Goal: Task Accomplishment & Management: Complete application form

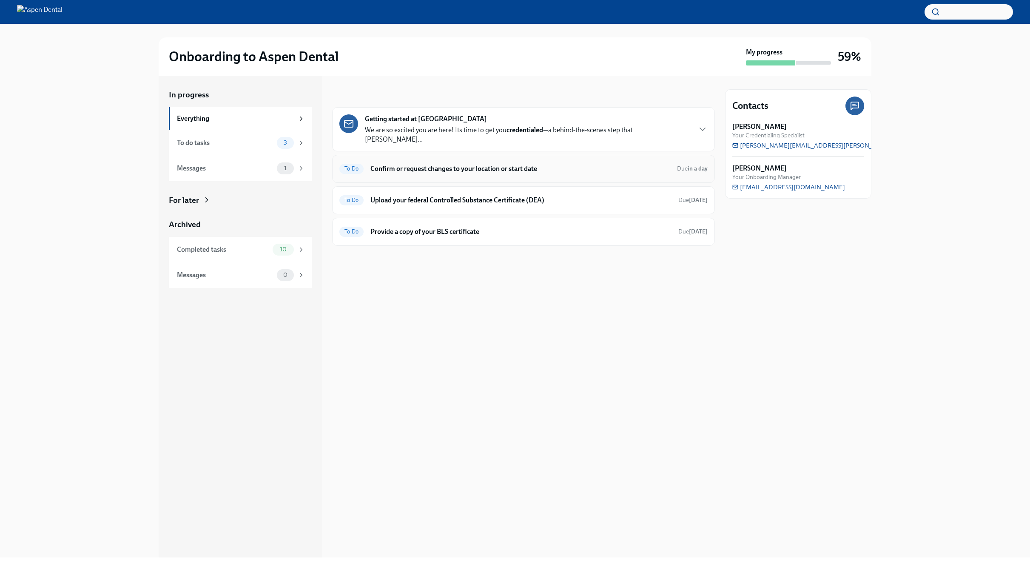
click at [439, 164] on h6 "Confirm or request changes to your location or start date" at bounding box center [520, 168] width 300 height 9
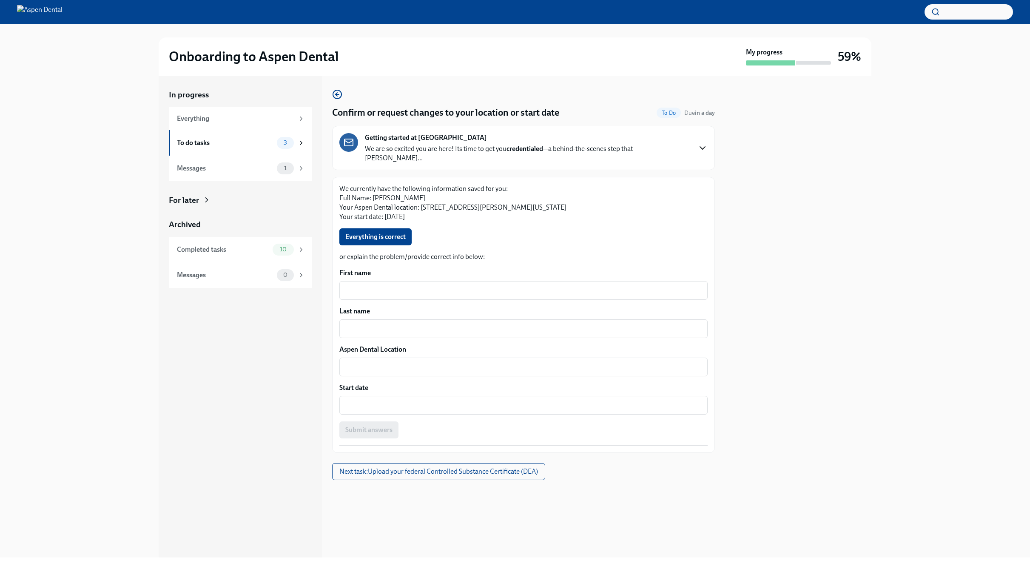
click at [698, 144] on icon "button" at bounding box center [703, 148] width 10 height 10
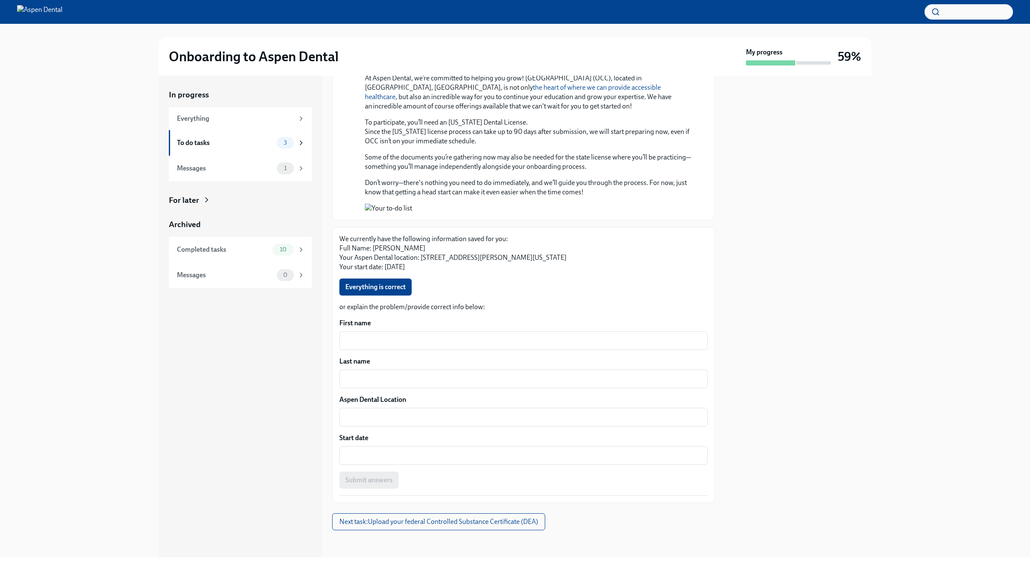
scroll to position [781, 0]
click at [393, 291] on span "Everything is correct" at bounding box center [375, 287] width 60 height 9
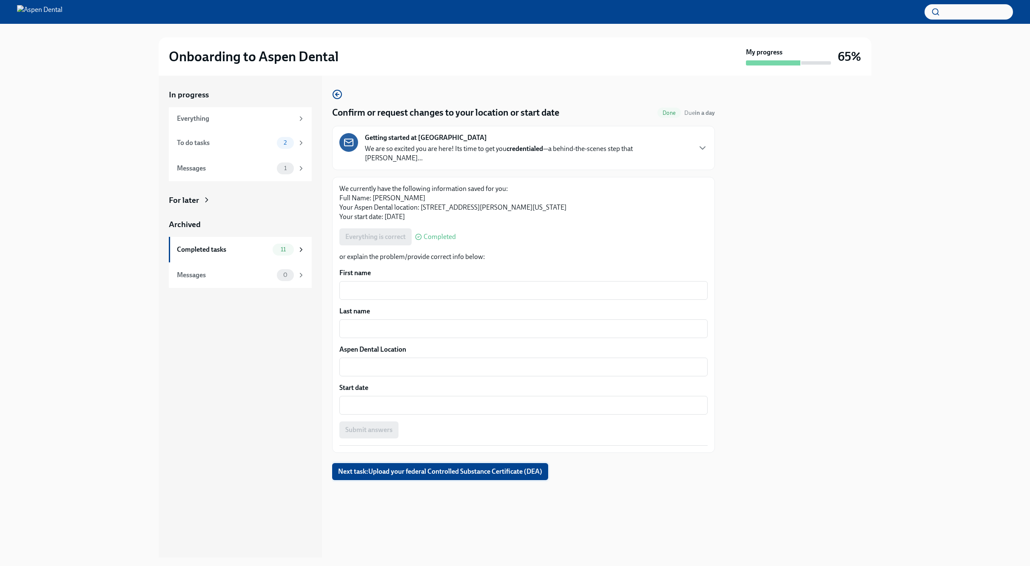
click at [375, 467] on span "Next task : Upload your federal Controlled Substance Certificate (DEA)" at bounding box center [440, 471] width 204 height 9
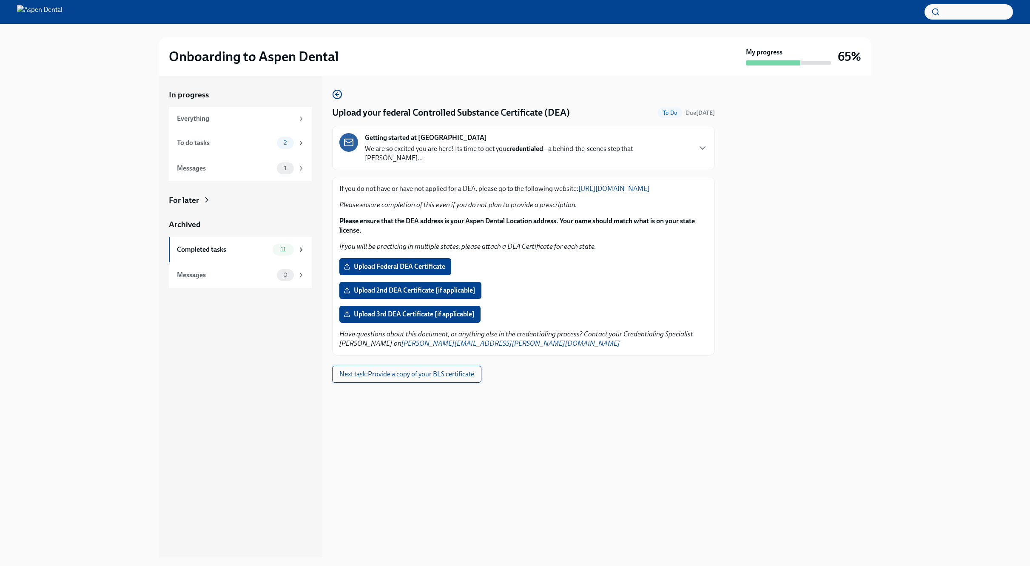
click at [458, 375] on span "Next task : Provide a copy of your BLS certificate" at bounding box center [406, 374] width 135 height 9
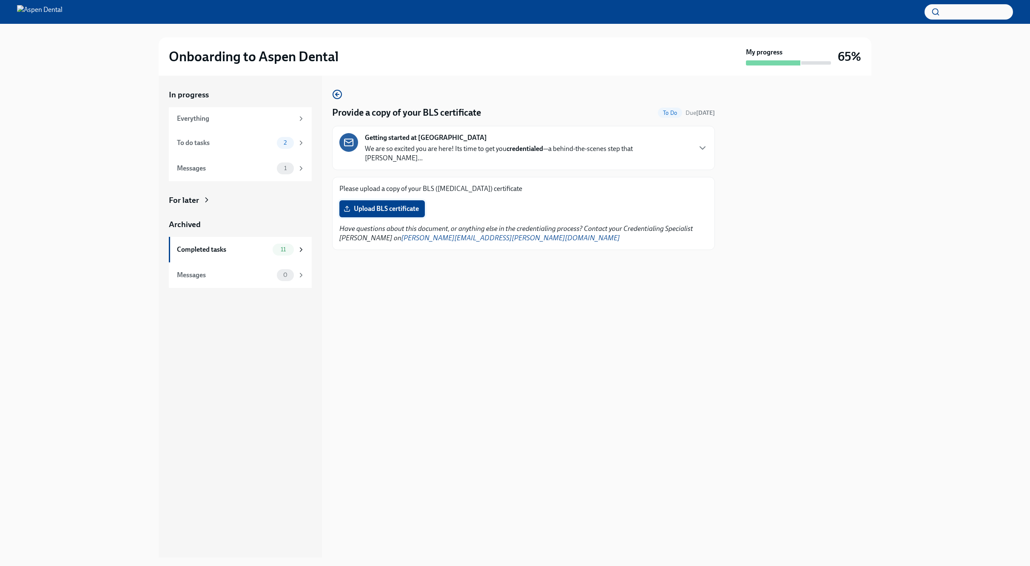
click at [411, 205] on span "Upload BLS certificate" at bounding box center [382, 209] width 74 height 9
click at [0, 0] on input "Upload BLS certificate" at bounding box center [0, 0] width 0 height 0
click at [245, 252] on div "Completed tasks" at bounding box center [223, 249] width 92 height 9
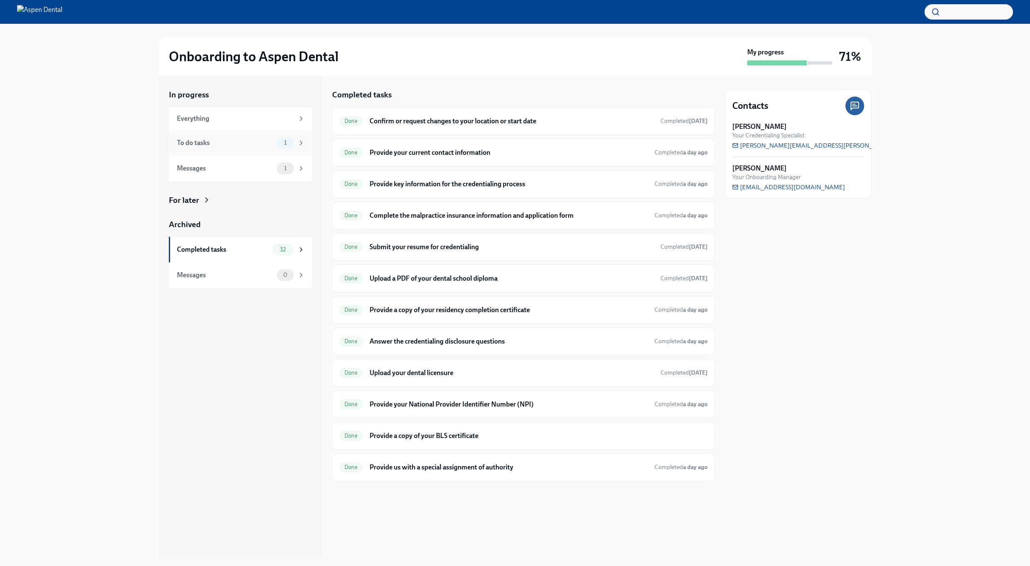
click at [200, 143] on div "To do tasks" at bounding box center [225, 142] width 97 height 9
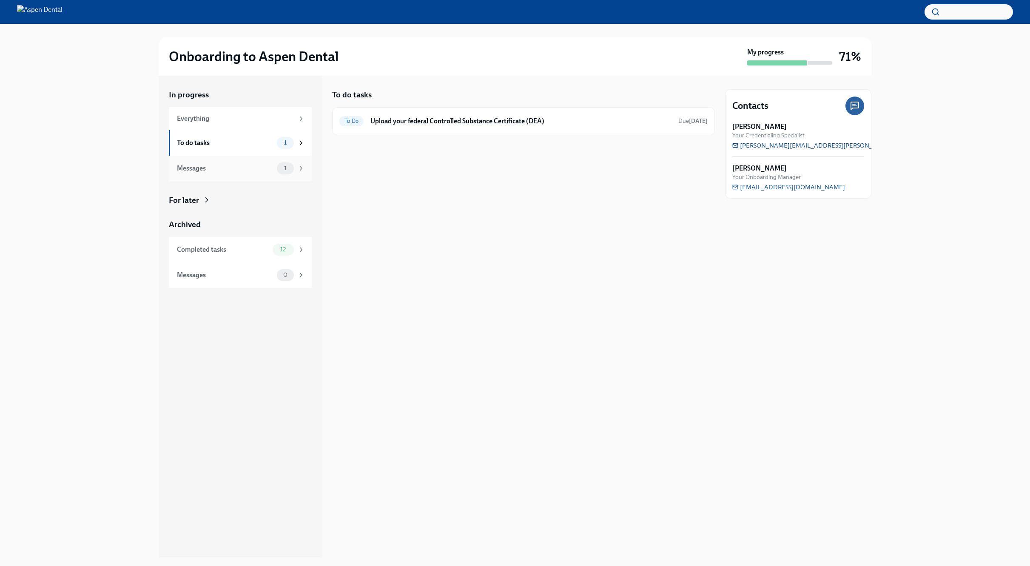
click at [194, 173] on div "Messages" at bounding box center [225, 168] width 97 height 9
click at [455, 122] on strong "Getting started at [GEOGRAPHIC_DATA]" at bounding box center [426, 118] width 122 height 9
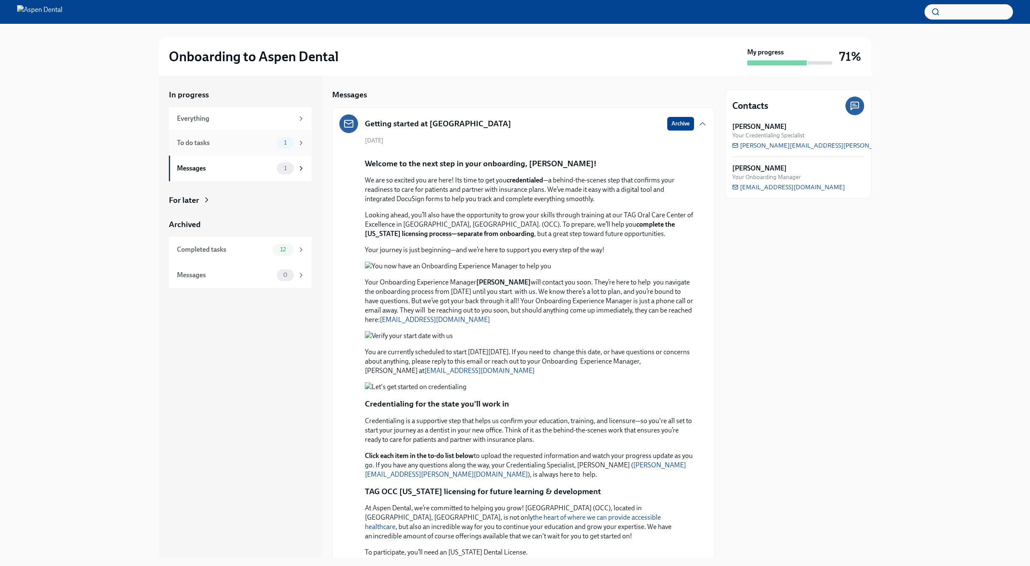
click at [202, 143] on div "To do tasks" at bounding box center [225, 142] width 97 height 9
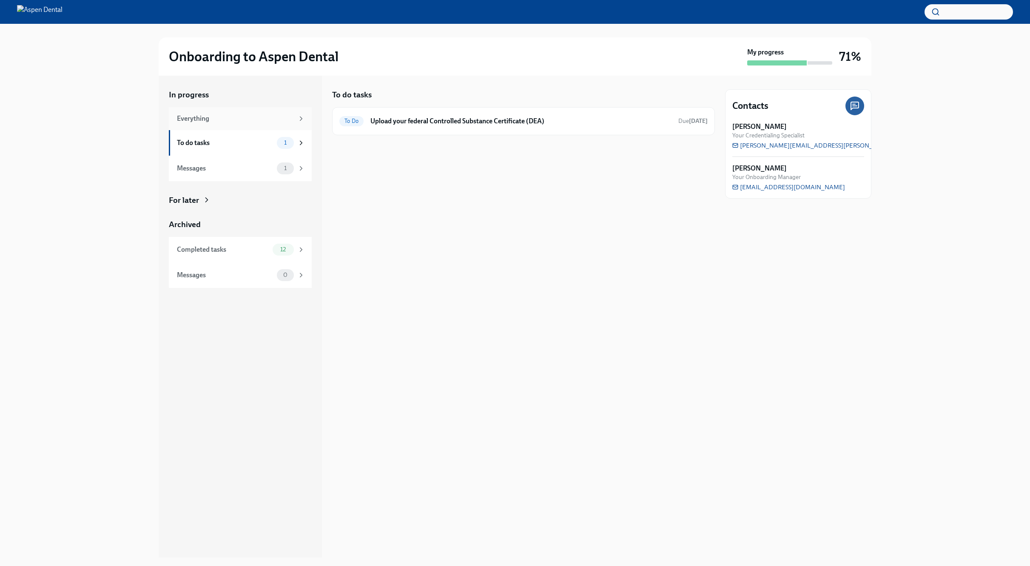
click at [206, 121] on div "Everything" at bounding box center [235, 118] width 117 height 9
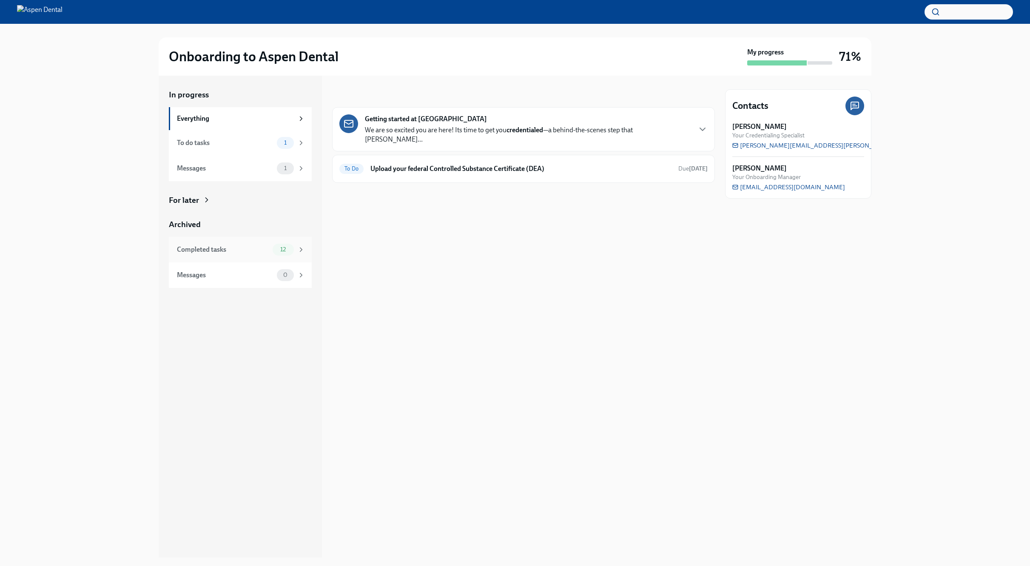
click at [230, 248] on div "Completed tasks" at bounding box center [223, 249] width 92 height 9
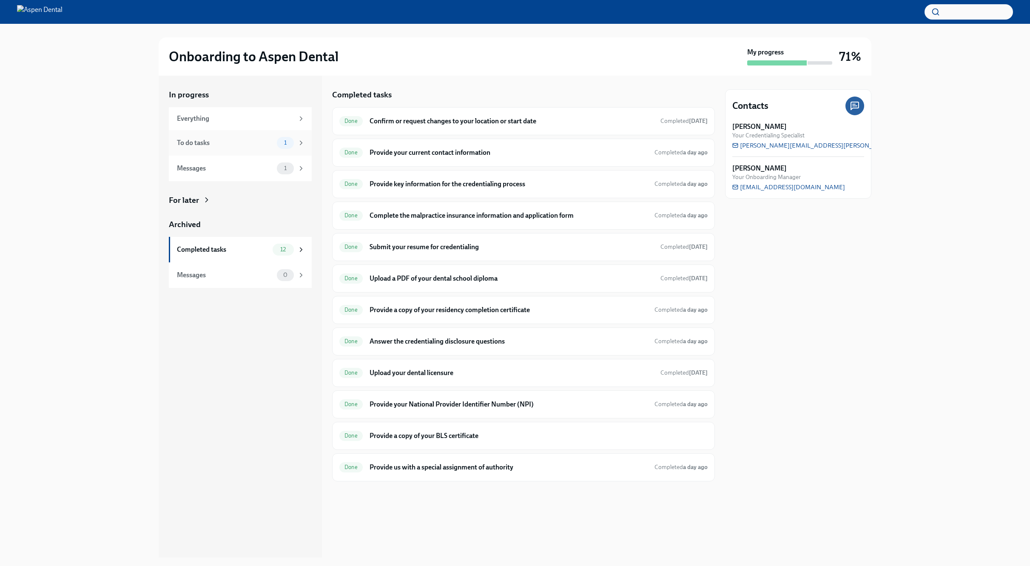
click at [193, 141] on div "To do tasks" at bounding box center [225, 142] width 97 height 9
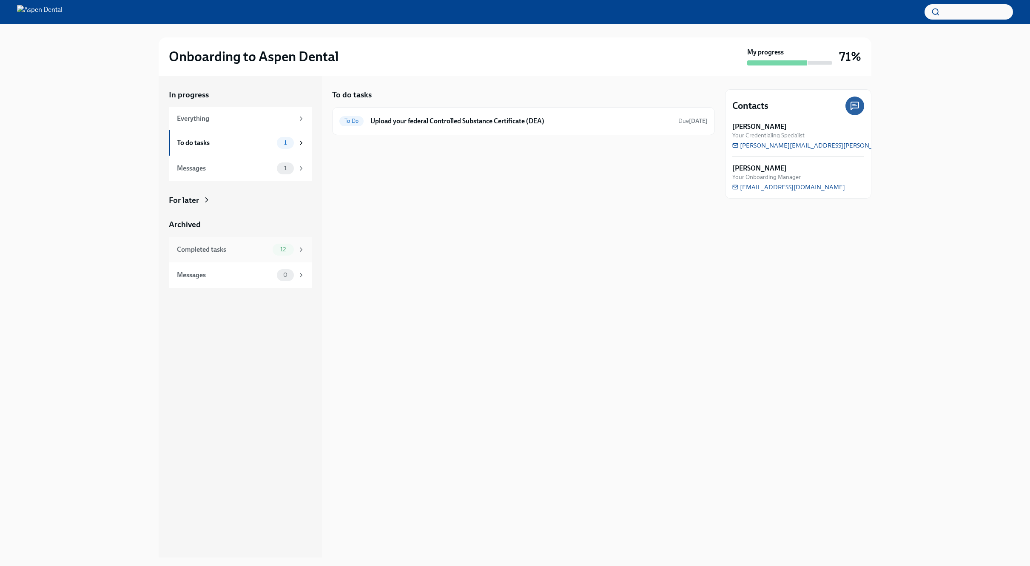
click at [306, 246] on div "Completed tasks 12" at bounding box center [240, 250] width 143 height 26
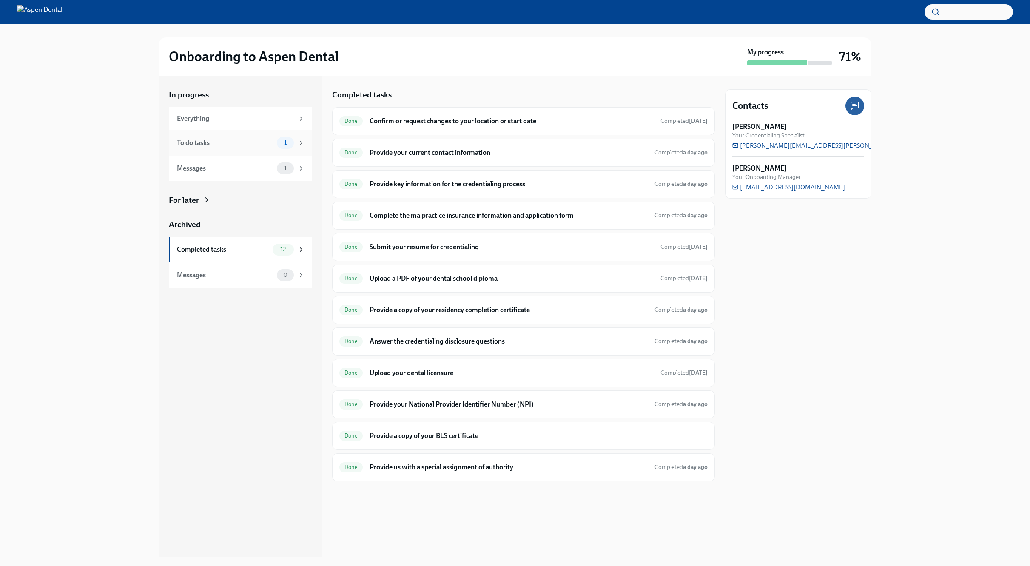
click at [237, 140] on div "To do tasks" at bounding box center [225, 142] width 97 height 9
